Goal: Task Accomplishment & Management: Manage account settings

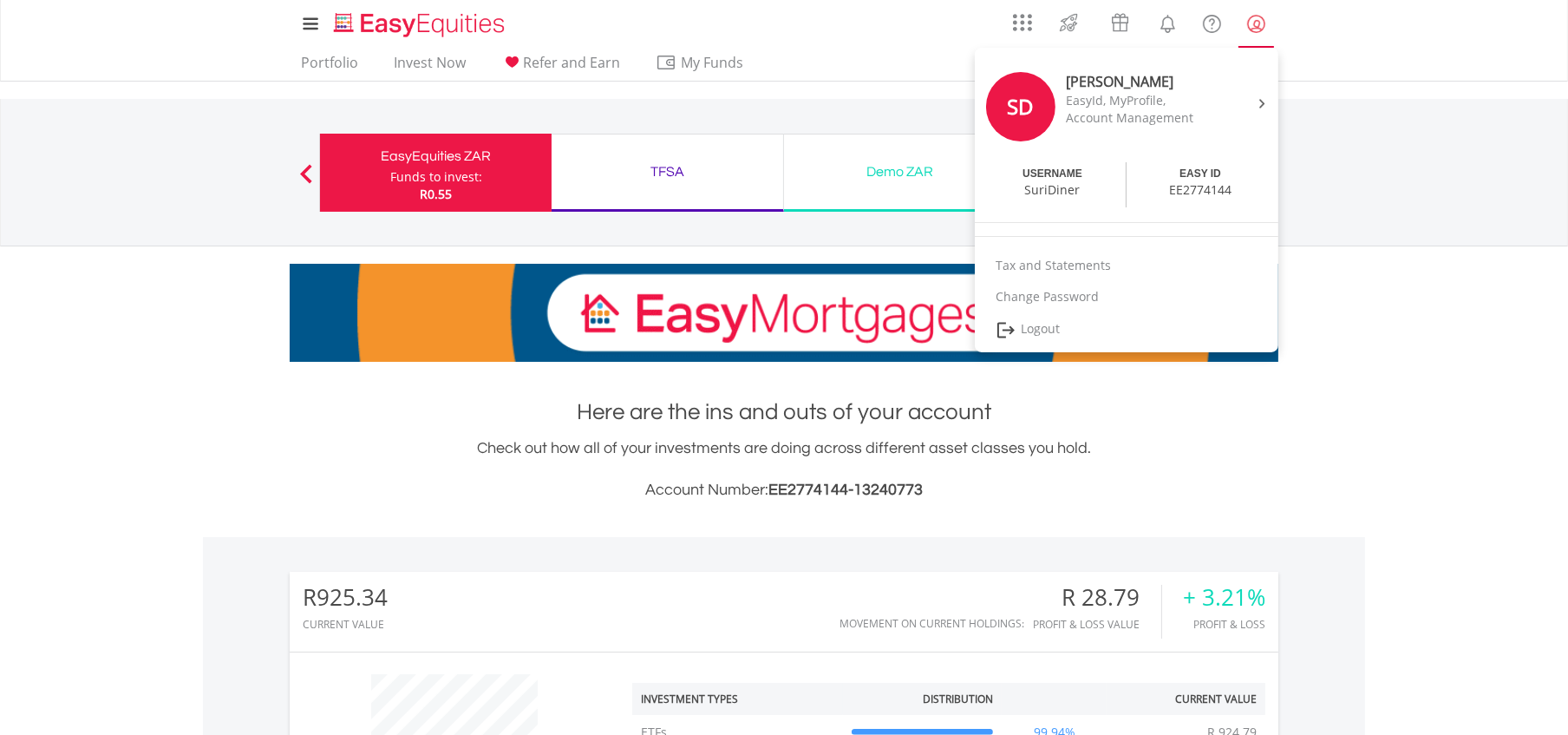
click at [1252, 29] on lord-icon "My Profile" at bounding box center [1256, 24] width 22 height 22
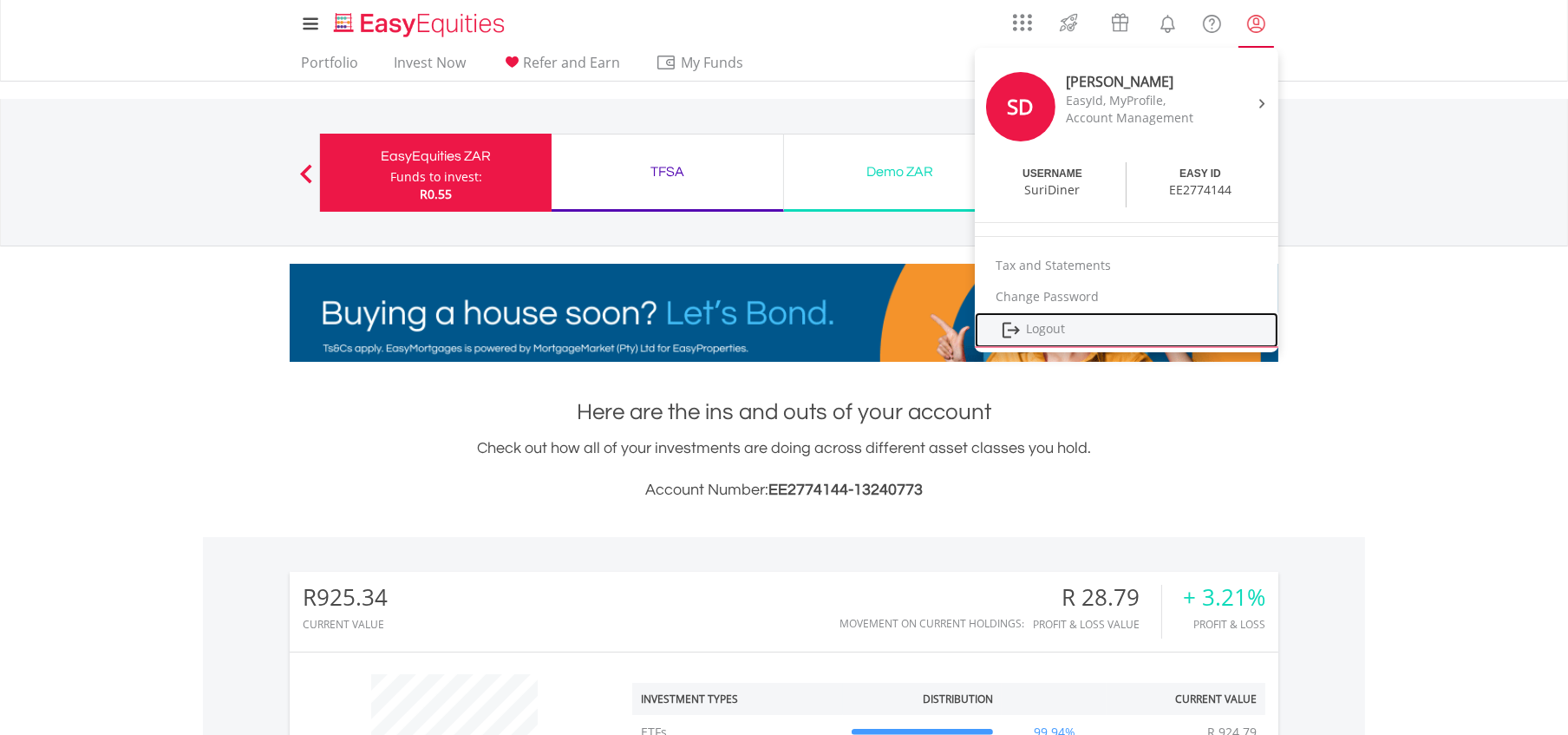
click at [1042, 322] on link "Logout" at bounding box center [1126, 330] width 303 height 35
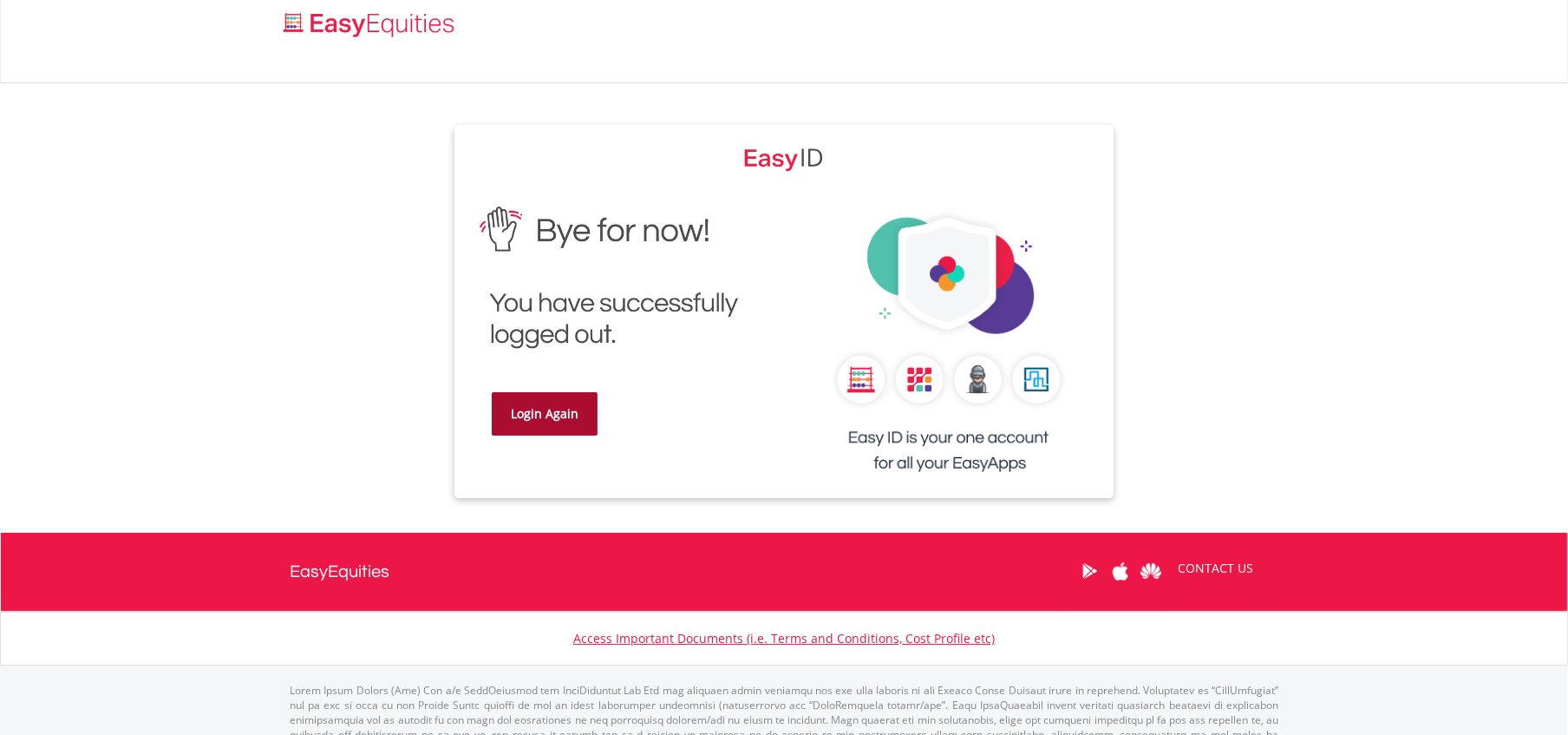
click at [506, 417] on link "Login Again" at bounding box center [544, 413] width 105 height 44
